Goal: Task Accomplishment & Management: Manage account settings

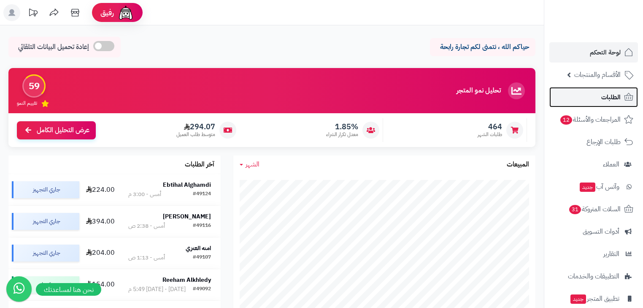
click at [591, 98] on link "الطلبات" at bounding box center [593, 97] width 89 height 20
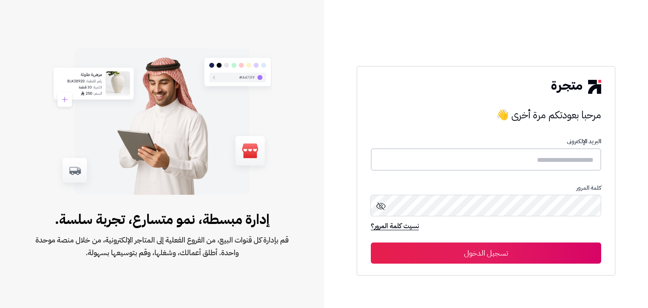
type input "*****"
click at [500, 253] on button "تسجيل الدخول" at bounding box center [486, 252] width 230 height 21
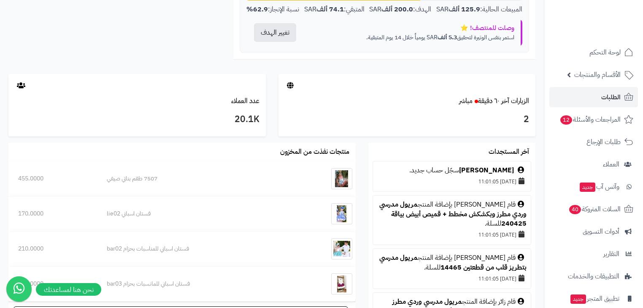
scroll to position [405, 0]
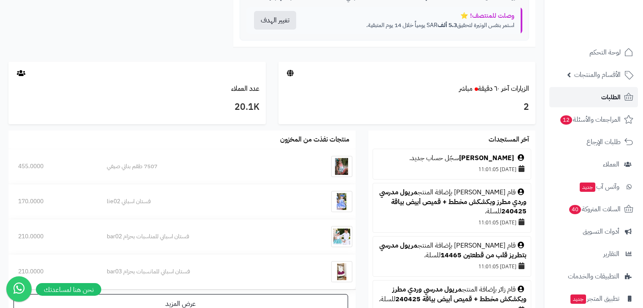
click at [601, 99] on span "الطلبات" at bounding box center [610, 97] width 19 height 12
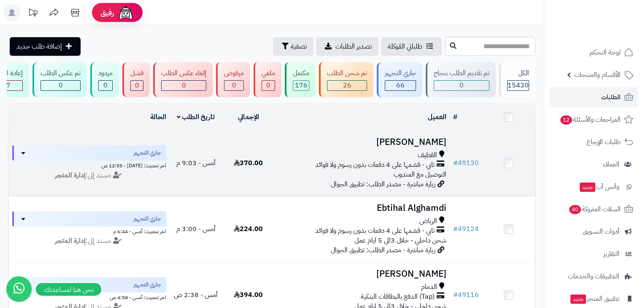
click at [428, 147] on h3 "[PERSON_NAME]" at bounding box center [362, 142] width 168 height 10
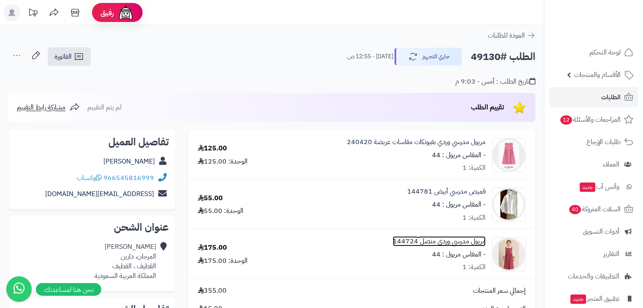
click at [468, 242] on link "مريول مدرسي وردي متصل 144724" at bounding box center [439, 241] width 93 height 10
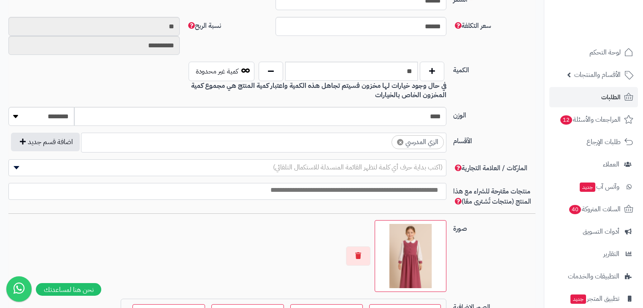
scroll to position [540, 0]
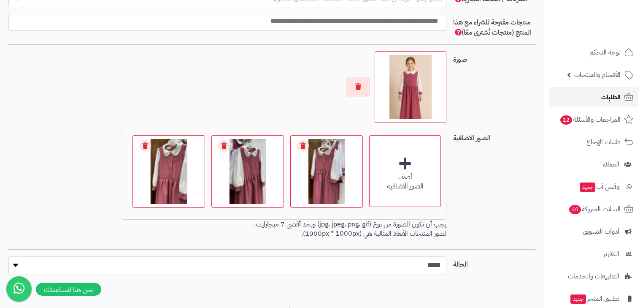
click at [609, 102] on span "الطلبات" at bounding box center [610, 97] width 19 height 12
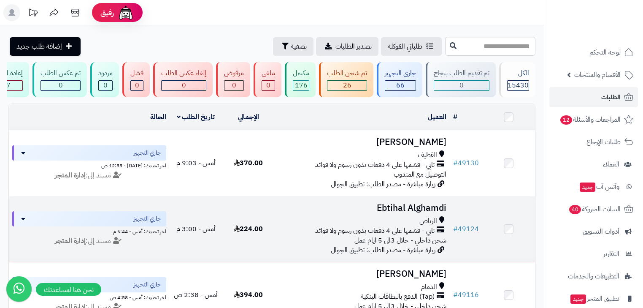
click at [427, 209] on h3 "Ebtihal Alghamdi" at bounding box center [362, 208] width 168 height 10
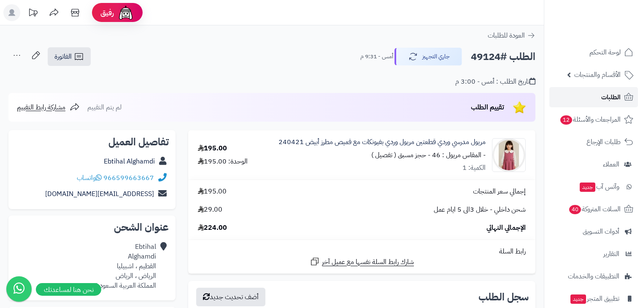
click at [601, 97] on span "الطلبات" at bounding box center [610, 97] width 19 height 12
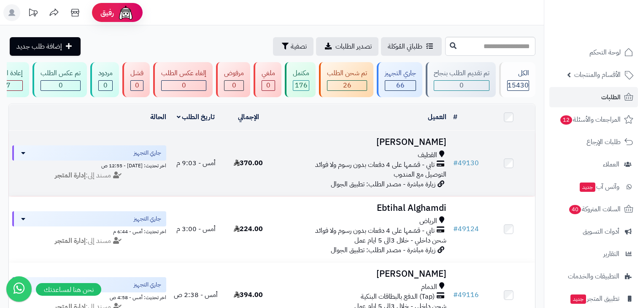
click at [419, 145] on h3 "[PERSON_NAME]" at bounding box center [362, 142] width 168 height 10
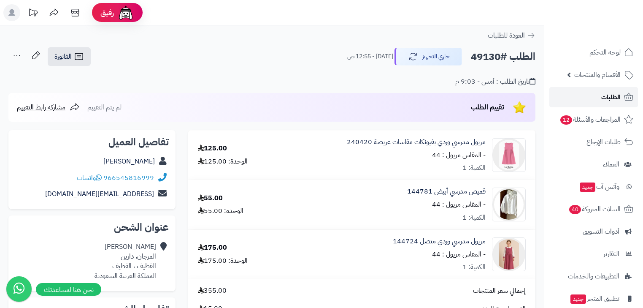
click at [598, 95] on link "الطلبات" at bounding box center [593, 97] width 89 height 20
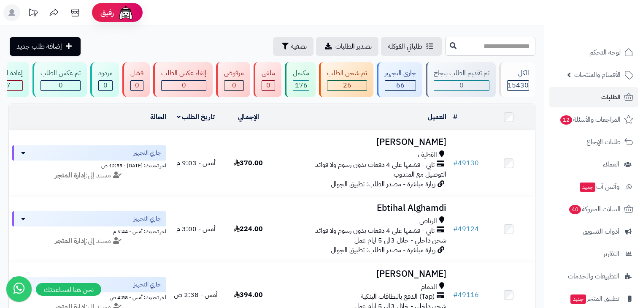
click at [485, 49] on input "text" at bounding box center [490, 46] width 90 height 19
click at [604, 96] on span "الطلبات" at bounding box center [610, 97] width 19 height 12
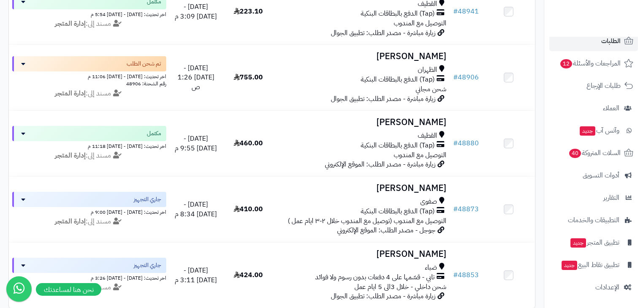
scroll to position [1182, 0]
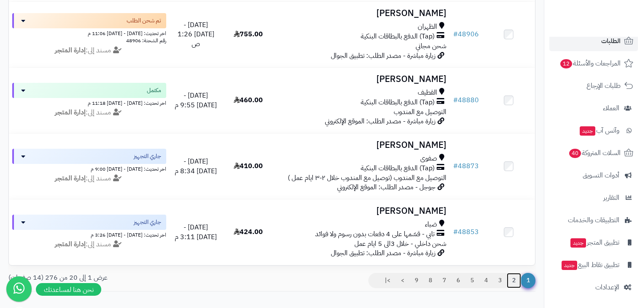
click at [513, 288] on link "2" at bounding box center [514, 280] width 14 height 15
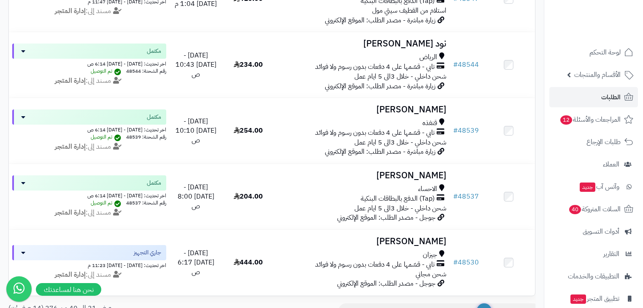
scroll to position [1245, 0]
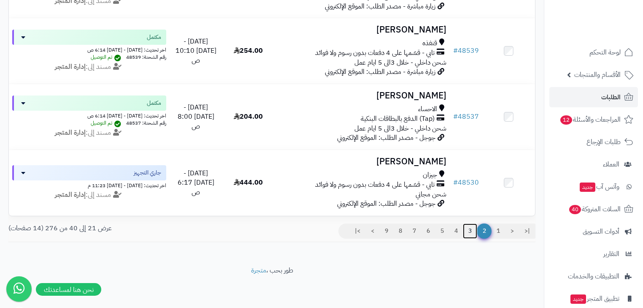
click at [469, 232] on link "3" at bounding box center [470, 230] width 14 height 15
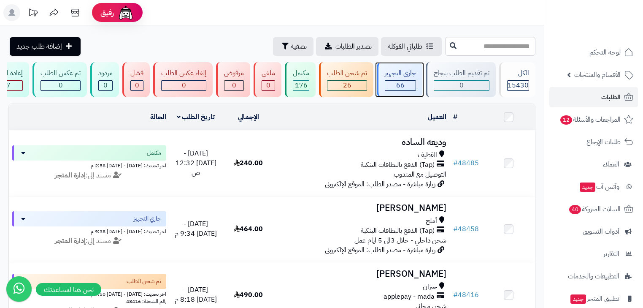
click at [390, 85] on div "66" at bounding box center [400, 86] width 30 height 10
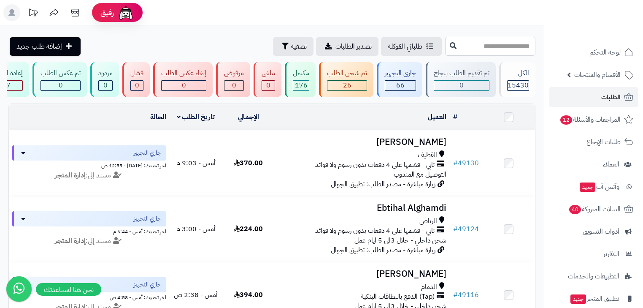
click at [482, 48] on input "text" at bounding box center [490, 46] width 90 height 19
type input "*****"
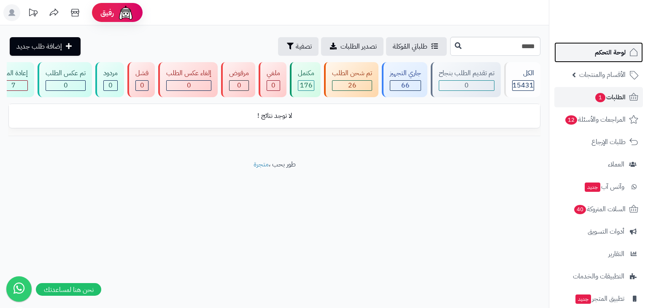
click at [596, 46] on span "لوحة التحكم" at bounding box center [610, 52] width 31 height 12
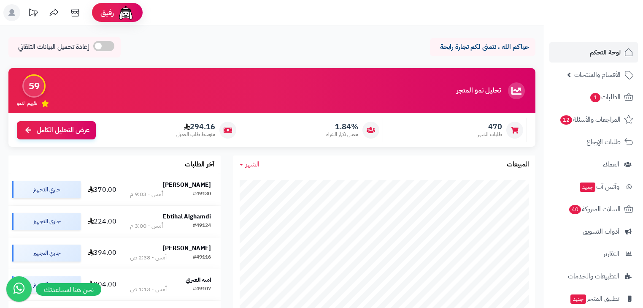
click at [14, 16] on rect at bounding box center [11, 12] width 17 height 17
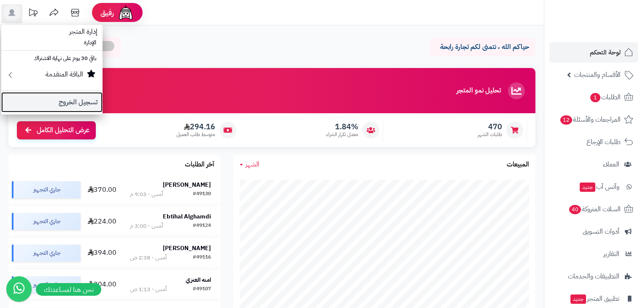
click at [46, 102] on link "تسجيل الخروج" at bounding box center [51, 102] width 101 height 20
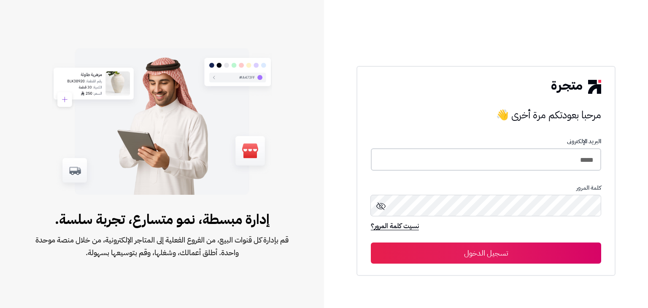
click at [564, 159] on input "*****" at bounding box center [486, 159] width 230 height 22
type input "*****"
click at [521, 252] on button "تسجيل الدخول" at bounding box center [486, 252] width 230 height 21
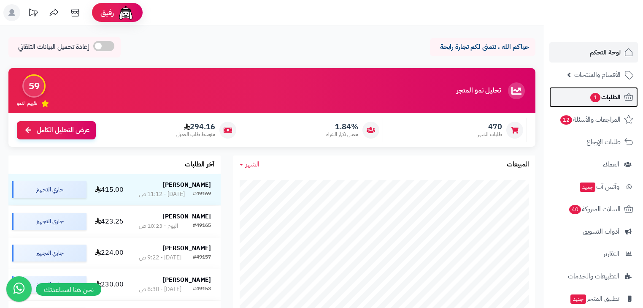
click at [608, 101] on span "الطلبات 1" at bounding box center [605, 97] width 31 height 12
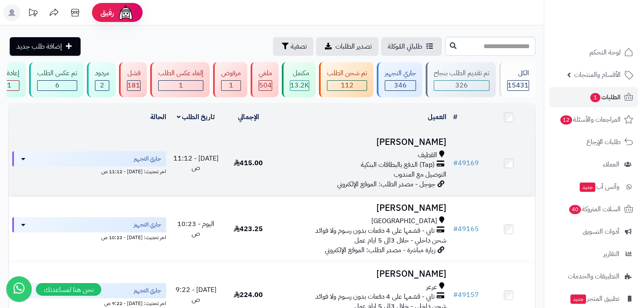
click at [417, 147] on h3 "[PERSON_NAME]" at bounding box center [362, 142] width 168 height 10
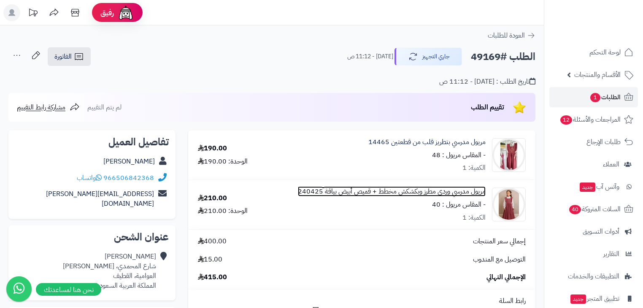
click at [449, 193] on link "مريول مدرسي وردي مطرز وبكشكش مخطط + قميص أبيض بياقة 240425" at bounding box center [392, 192] width 188 height 10
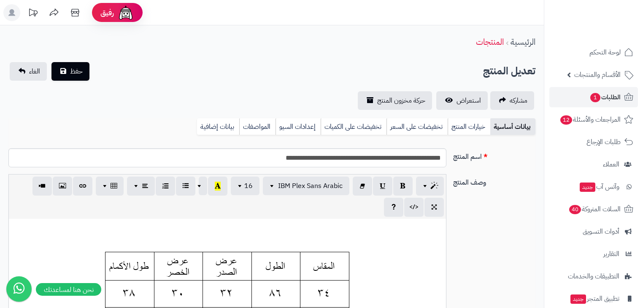
scroll to position [0, 5]
click at [459, 100] on span "استعراض" at bounding box center [469, 100] width 24 height 10
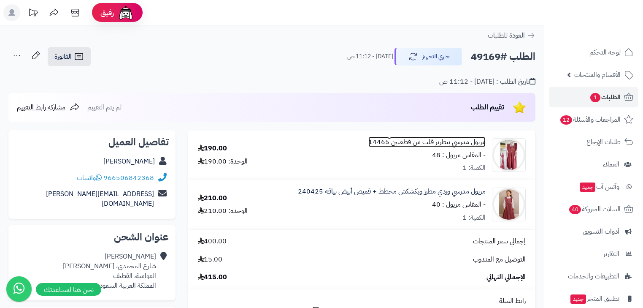
click at [468, 141] on link "مريول مدرسي بتطريز قلب من قطعتين 14465" at bounding box center [426, 142] width 117 height 10
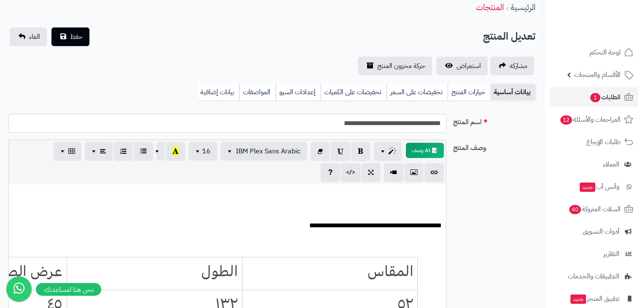
scroll to position [34, 0]
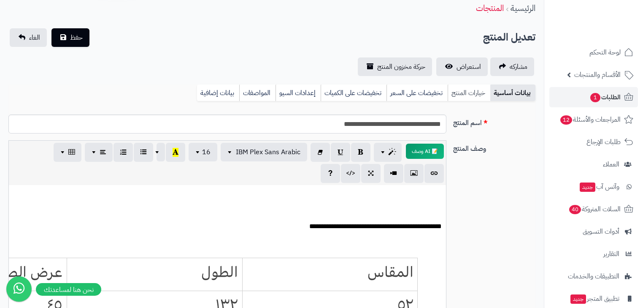
click at [461, 98] on link "خيارات المنتج" at bounding box center [469, 92] width 43 height 17
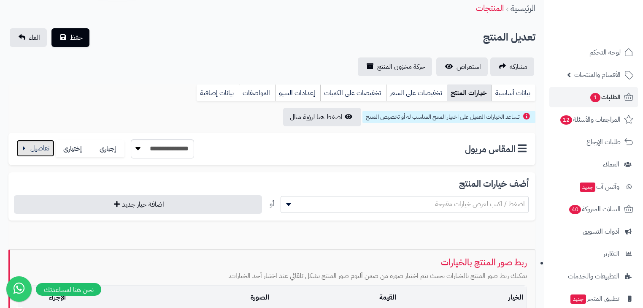
click at [27, 144] on button "button" at bounding box center [35, 148] width 38 height 17
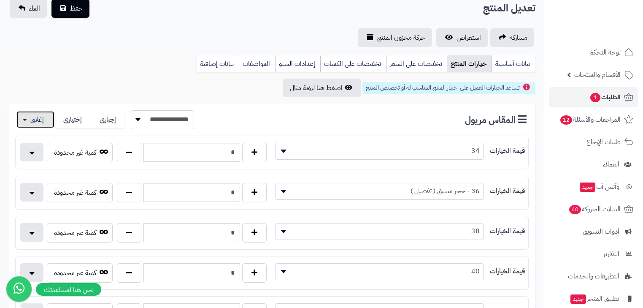
scroll to position [0, 0]
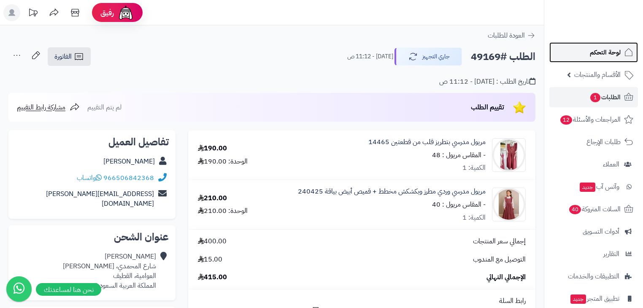
click at [605, 50] on span "لوحة التحكم" at bounding box center [605, 52] width 31 height 12
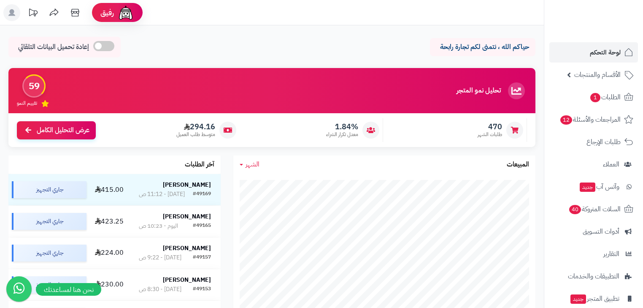
scroll to position [34, 0]
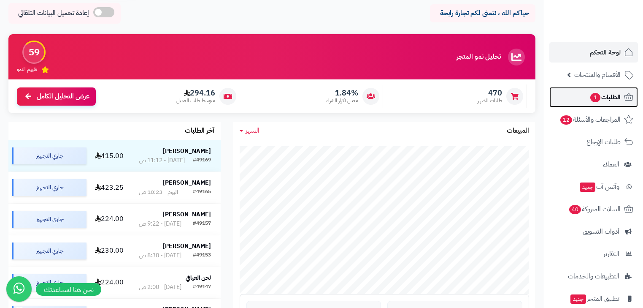
click at [619, 102] on span "الطلبات 1" at bounding box center [605, 97] width 31 height 12
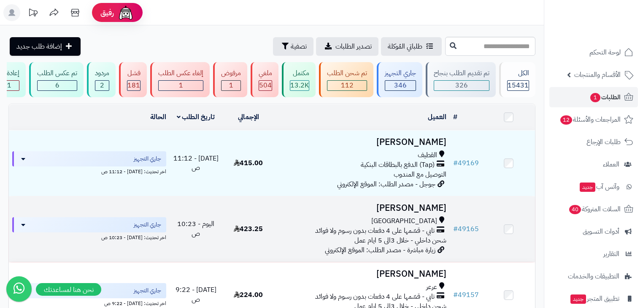
click at [428, 213] on h3 "[PERSON_NAME]" at bounding box center [362, 208] width 168 height 10
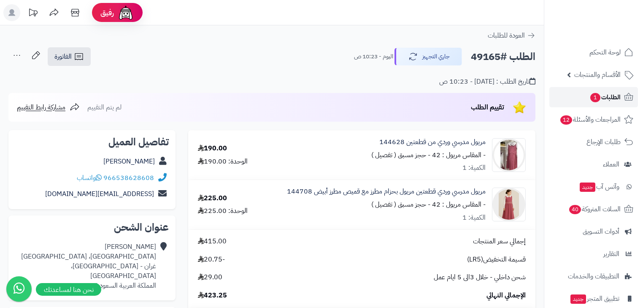
click at [601, 97] on span "الطلبات 1" at bounding box center [605, 97] width 31 height 12
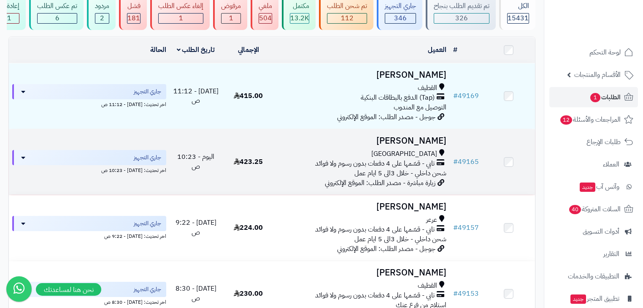
scroll to position [68, 0]
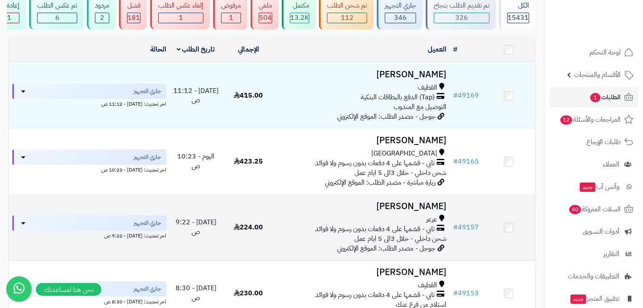
click at [428, 211] on h3 "[PERSON_NAME]" at bounding box center [362, 206] width 168 height 10
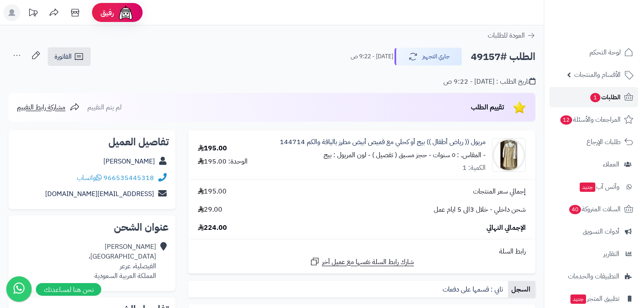
click at [592, 97] on span "1" at bounding box center [595, 97] width 11 height 10
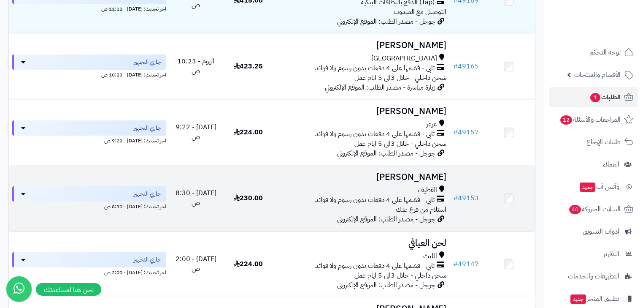
scroll to position [169, 0]
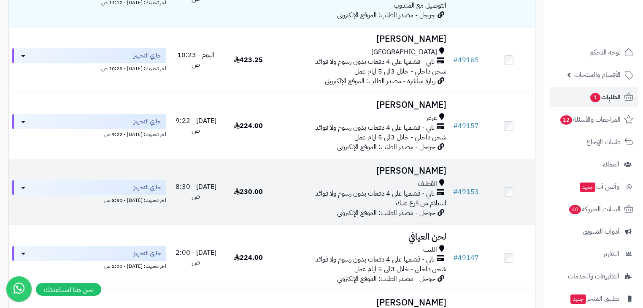
click at [414, 176] on h3 "[PERSON_NAME]" at bounding box center [362, 171] width 168 height 10
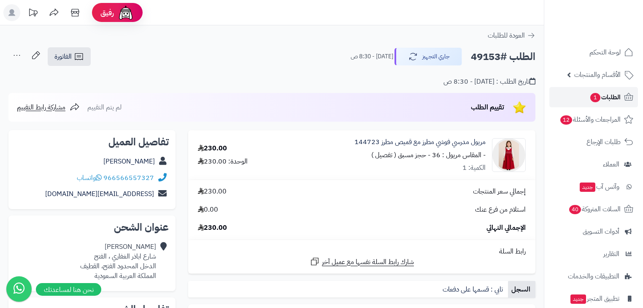
click at [609, 101] on span "الطلبات 1" at bounding box center [605, 97] width 31 height 12
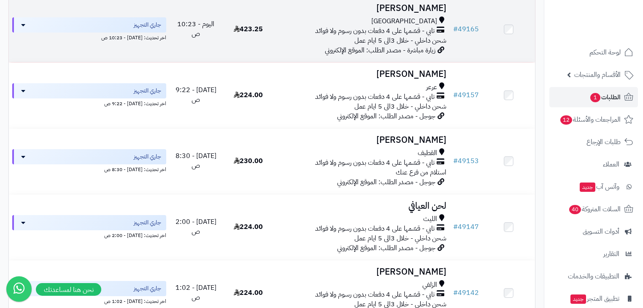
scroll to position [203, 0]
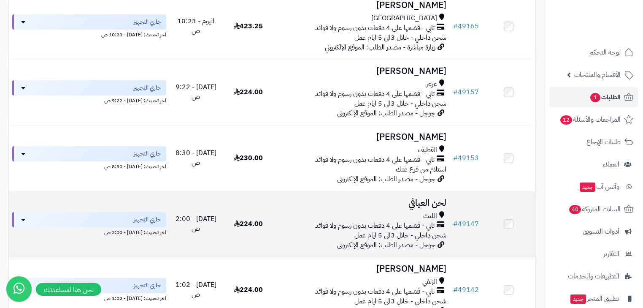
click at [418, 205] on h3 "لحن العيافي" at bounding box center [362, 203] width 168 height 10
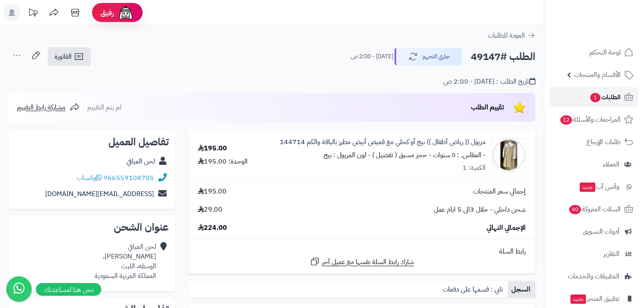
click at [619, 90] on link "الطلبات 1" at bounding box center [593, 97] width 89 height 20
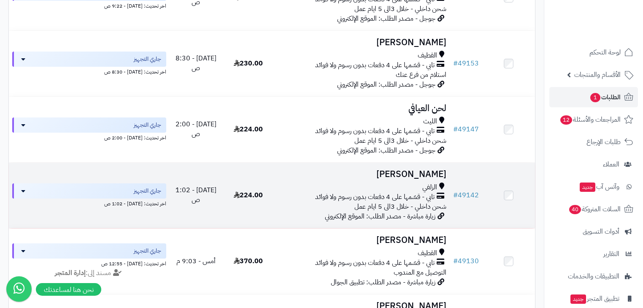
scroll to position [304, 0]
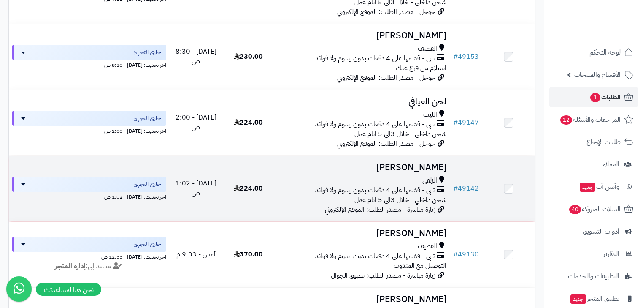
click at [423, 181] on span "الزلفي" at bounding box center [429, 181] width 15 height 10
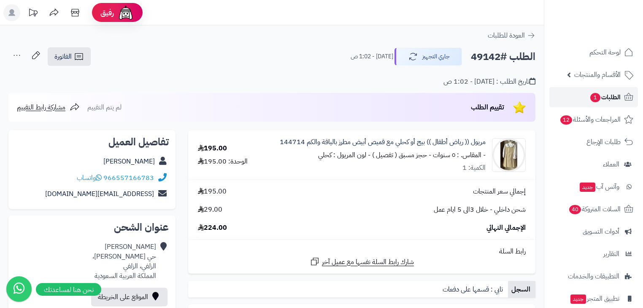
click at [584, 103] on link "الطلبات 1" at bounding box center [593, 97] width 89 height 20
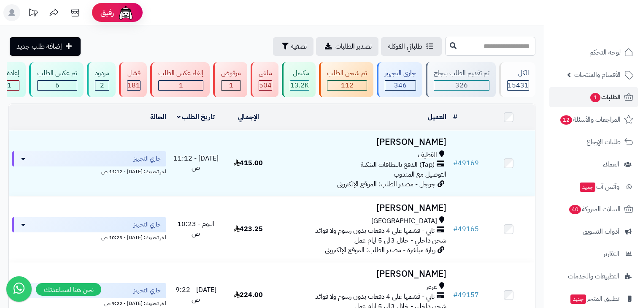
click at [496, 47] on input "text" at bounding box center [490, 46] width 90 height 19
type input "*****"
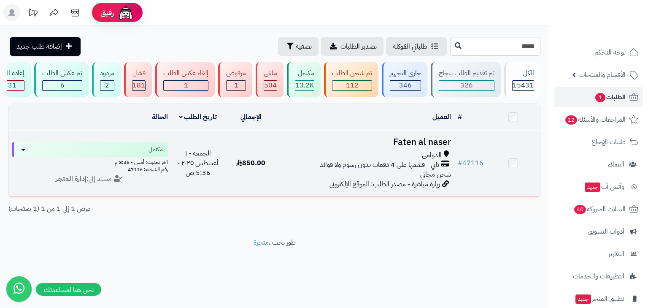
click at [426, 147] on h3 "Faten al naser" at bounding box center [366, 142] width 170 height 10
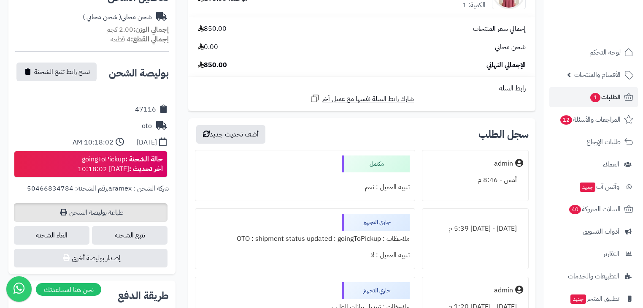
scroll to position [338, 0]
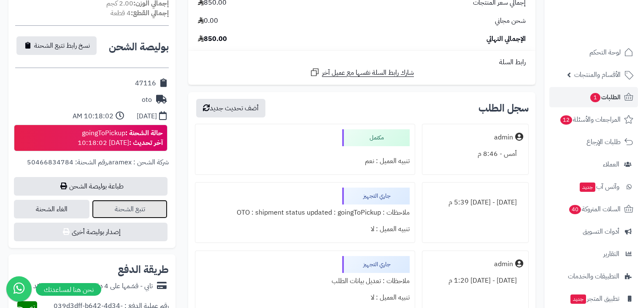
click at [139, 207] on link "تتبع الشحنة" at bounding box center [130, 209] width 76 height 19
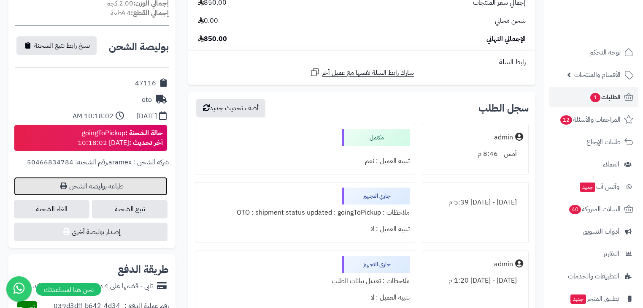
click at [105, 182] on link "طباعة بوليصة الشحن" at bounding box center [91, 186] width 154 height 19
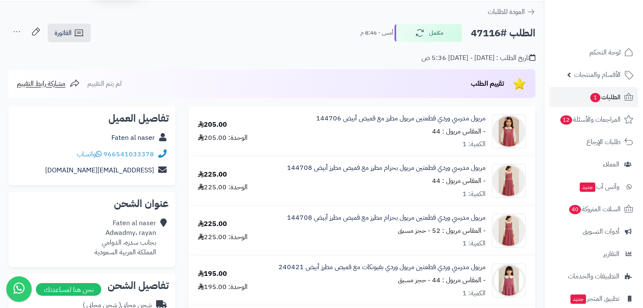
scroll to position [0, 0]
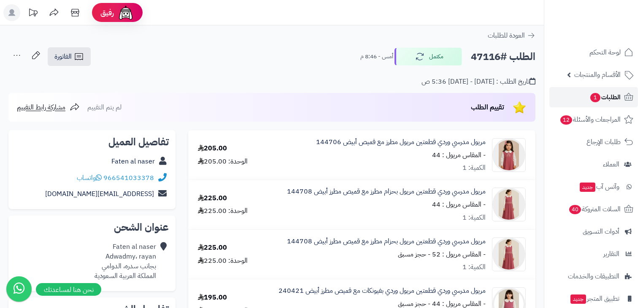
click at [609, 97] on span "الطلبات 1" at bounding box center [605, 97] width 31 height 12
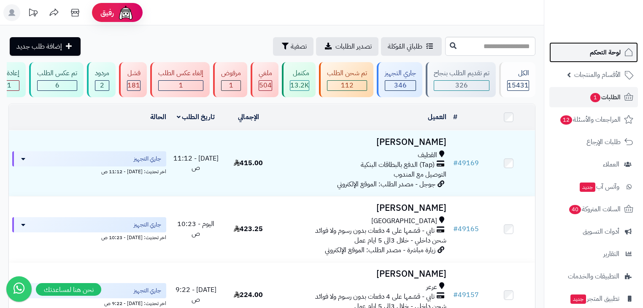
click at [613, 55] on span "لوحة التحكم" at bounding box center [605, 52] width 31 height 12
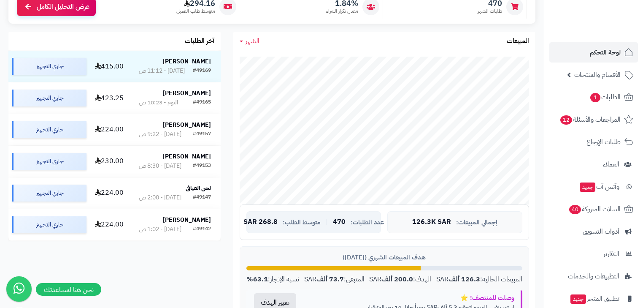
scroll to position [135, 0]
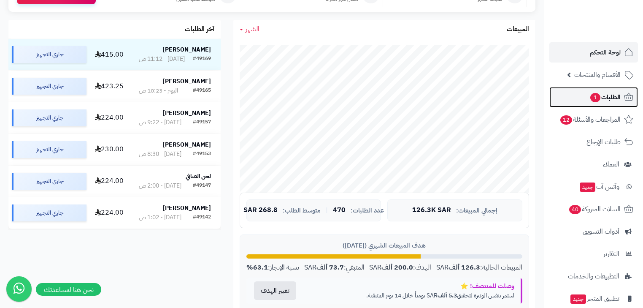
click at [609, 105] on link "الطلبات 1" at bounding box center [593, 97] width 89 height 20
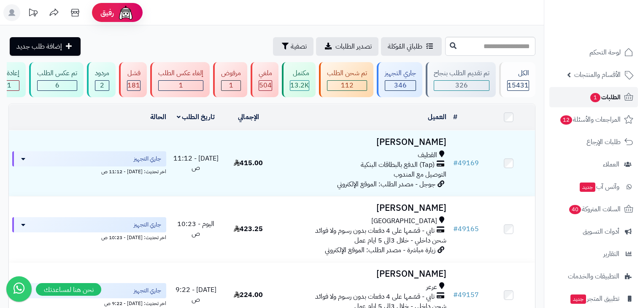
click at [601, 99] on span "الطلبات 1" at bounding box center [605, 97] width 31 height 12
click at [606, 56] on span "لوحة التحكم" at bounding box center [605, 52] width 31 height 12
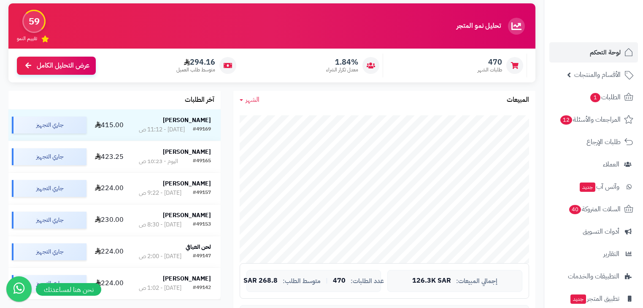
scroll to position [68, 0]
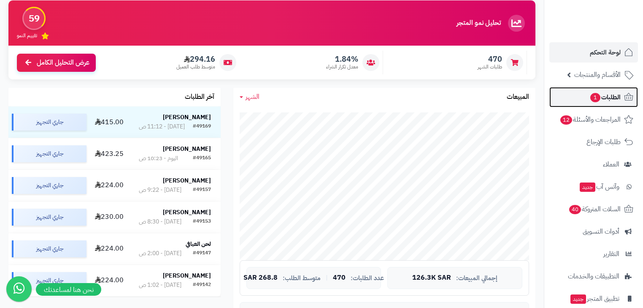
click at [603, 94] on span "الطلبات 1" at bounding box center [605, 97] width 31 height 12
